Goal: Check status: Check status

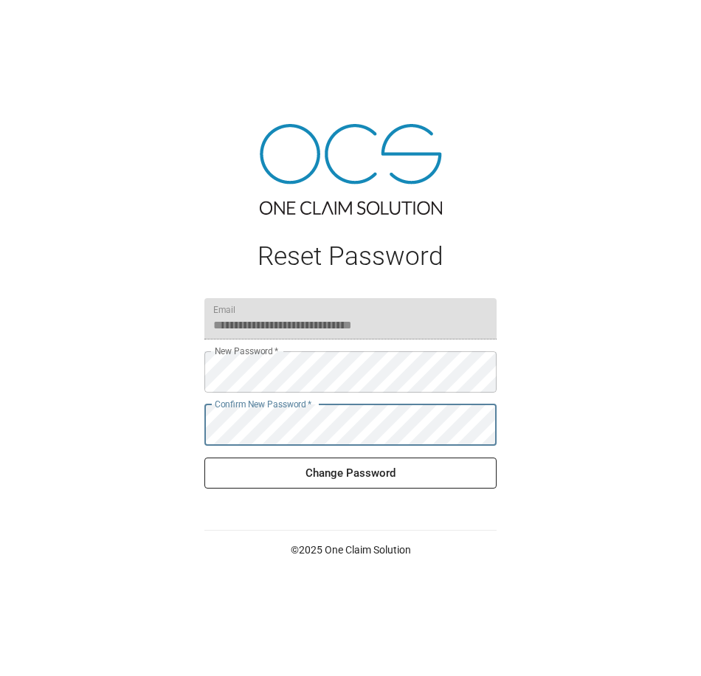
click at [318, 479] on button "Change Password" at bounding box center [350, 472] width 292 height 31
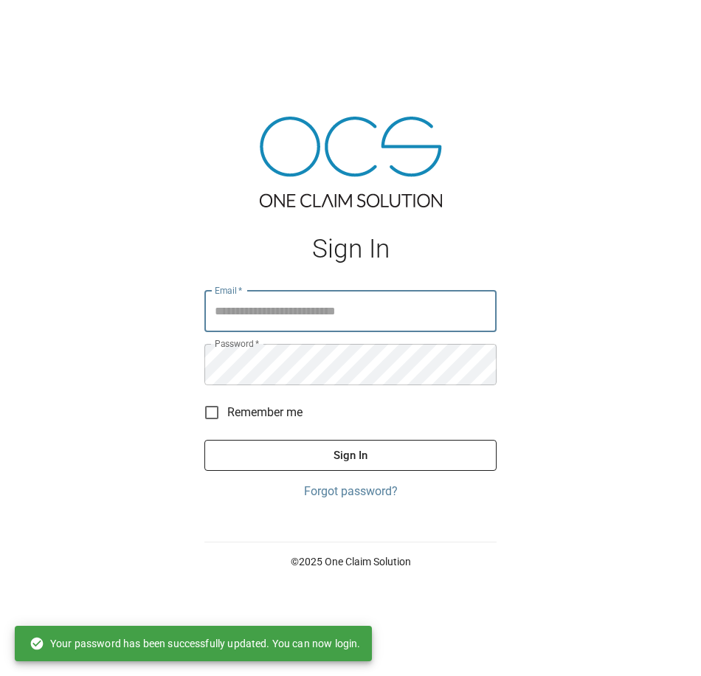
type input "**********"
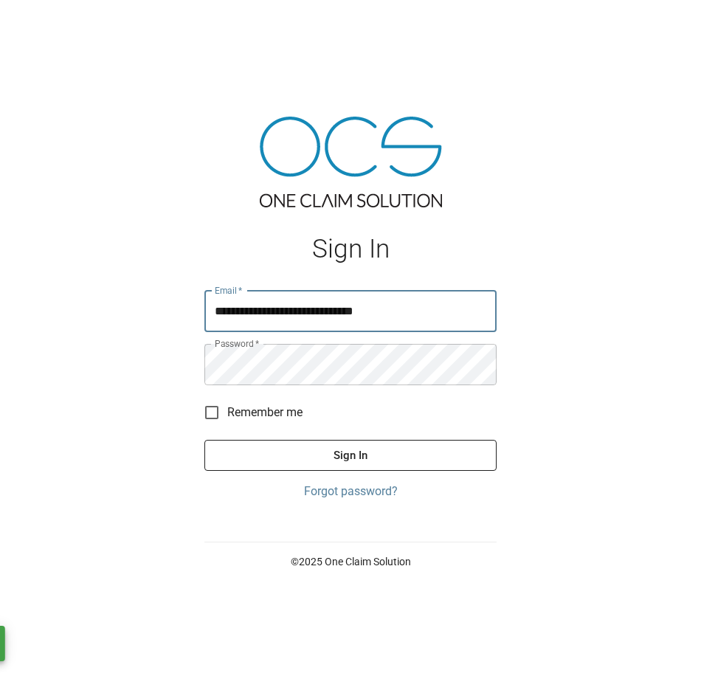
click at [355, 454] on button "Sign In" at bounding box center [350, 455] width 292 height 31
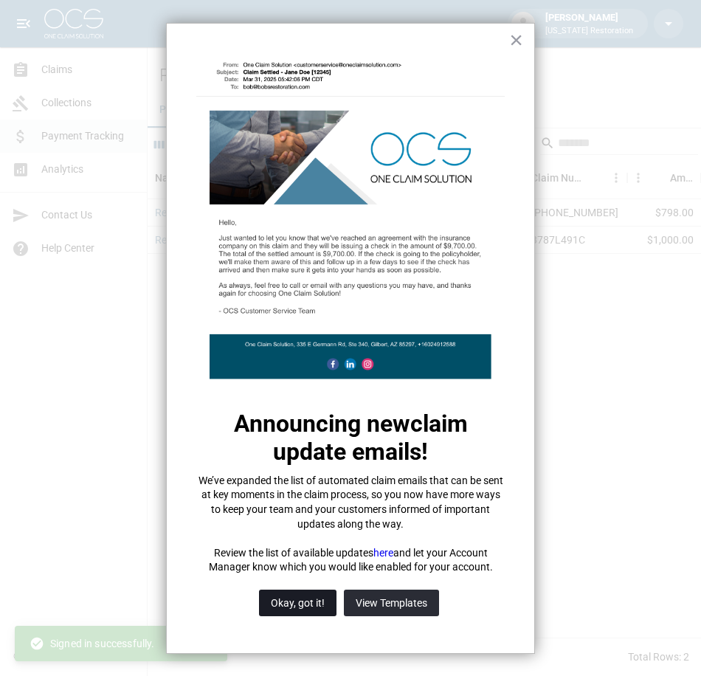
click at [314, 606] on button "Okay, got it!" at bounding box center [297, 603] width 77 height 27
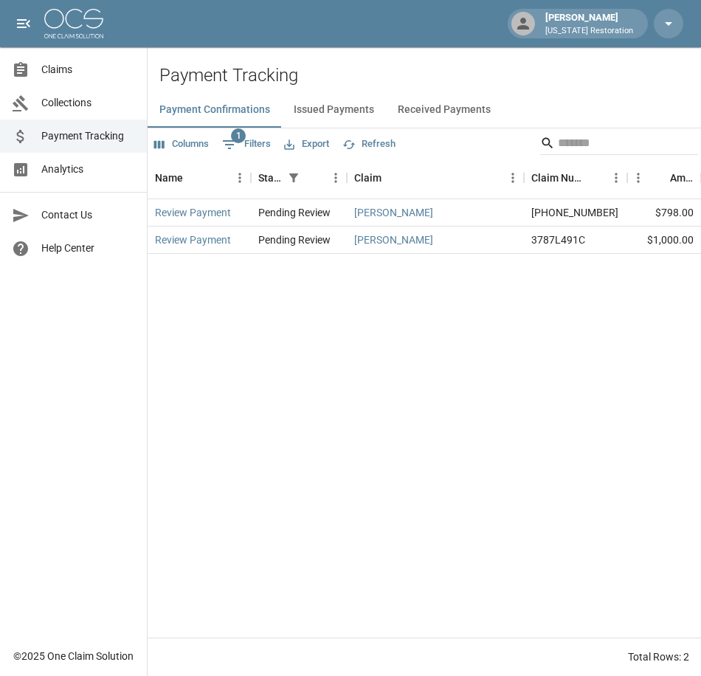
click at [328, 108] on button "Issued Payments" at bounding box center [334, 109] width 104 height 35
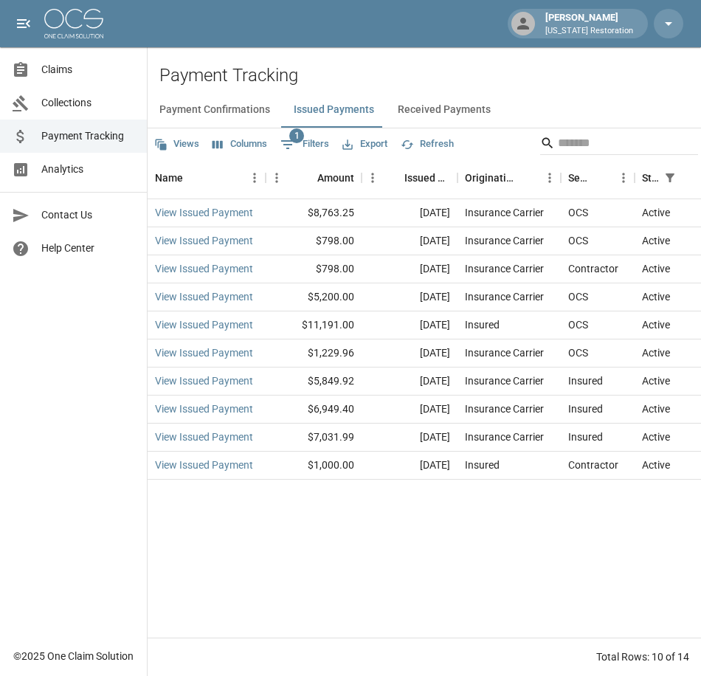
click at [449, 111] on button "Received Payments" at bounding box center [444, 109] width 117 height 35
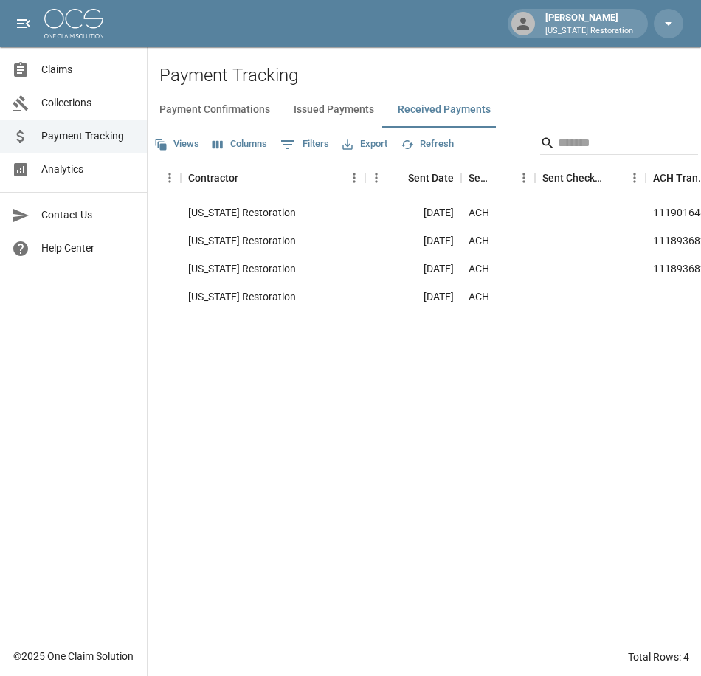
scroll to position [0, 908]
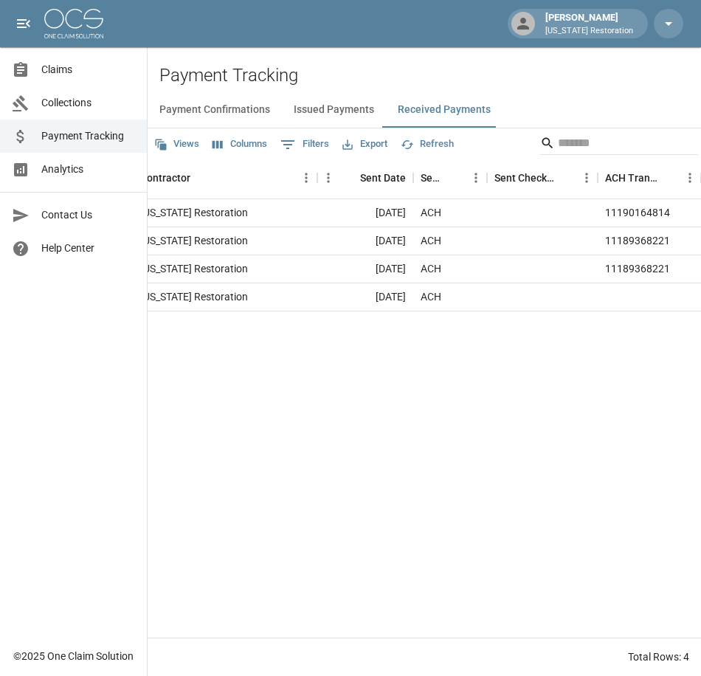
click at [75, 73] on span "Claims" at bounding box center [88, 69] width 94 height 15
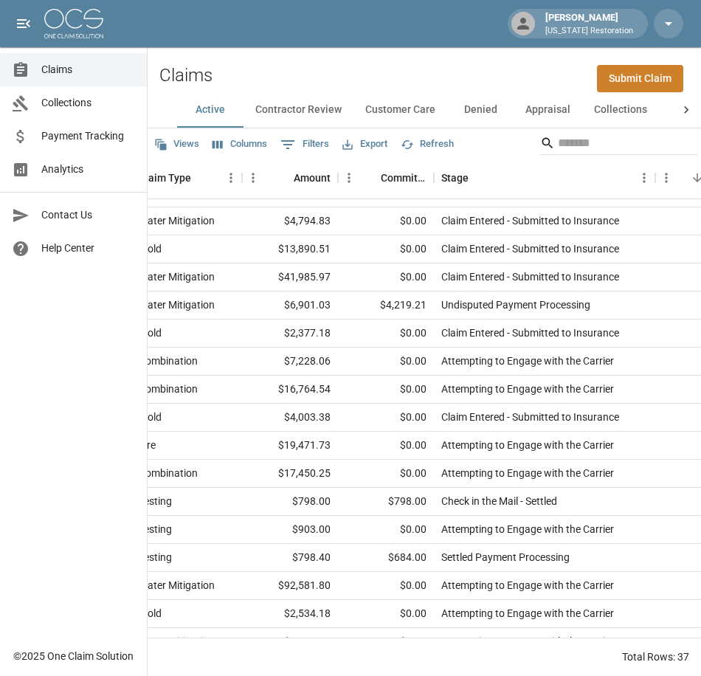
scroll to position [0, 348]
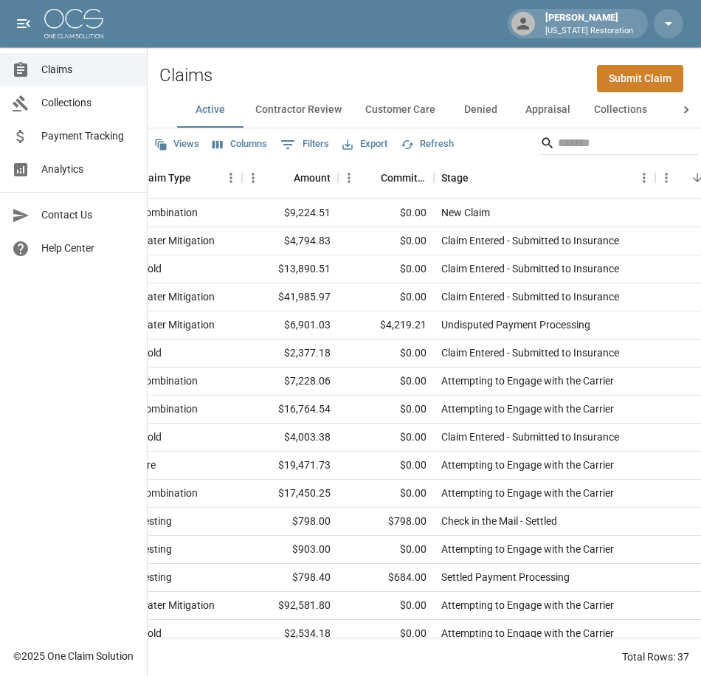
click at [85, 136] on span "Payment Tracking" at bounding box center [88, 135] width 94 height 15
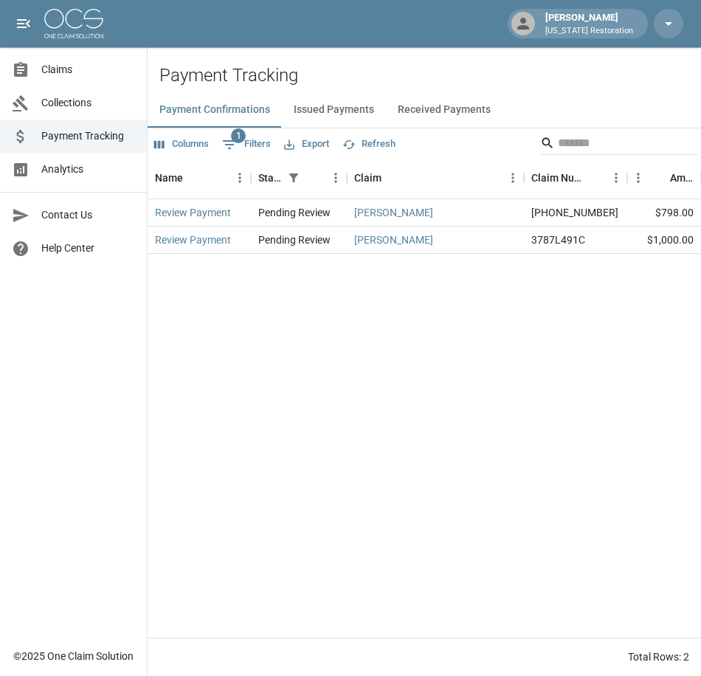
click at [442, 111] on button "Received Payments" at bounding box center [444, 109] width 117 height 35
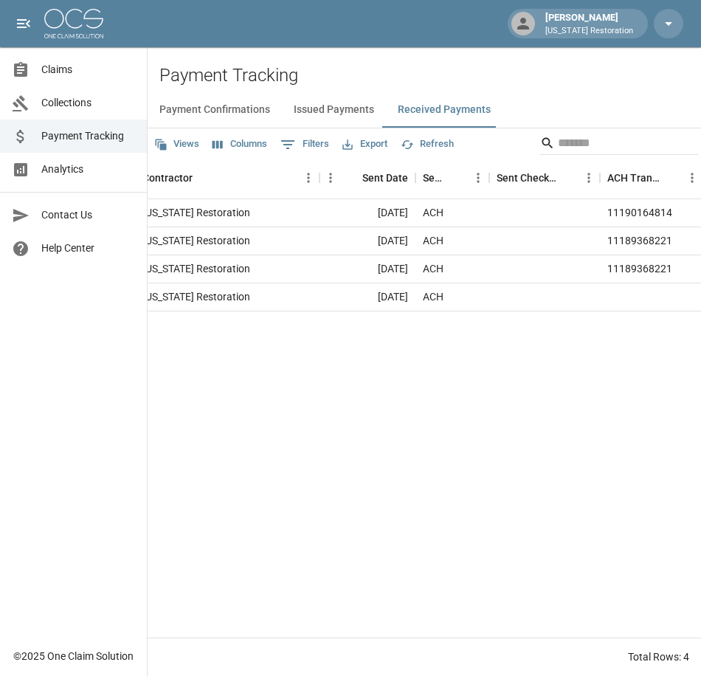
scroll to position [0, 908]
